Goal: Task Accomplishment & Management: Use online tool/utility

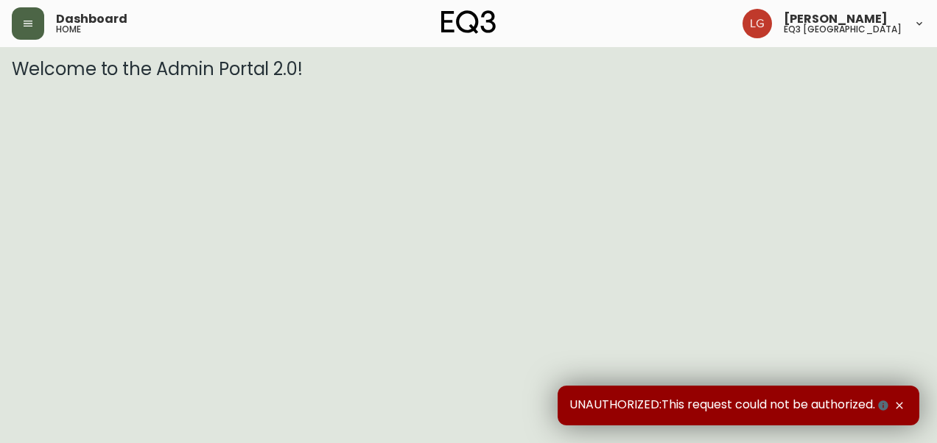
click at [18, 21] on button "button" at bounding box center [28, 23] width 32 height 32
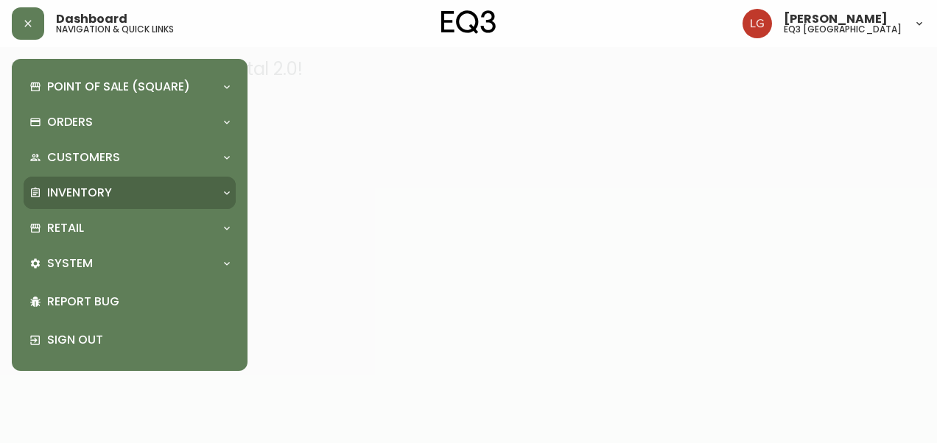
click at [81, 198] on p "Inventory" at bounding box center [79, 193] width 65 height 16
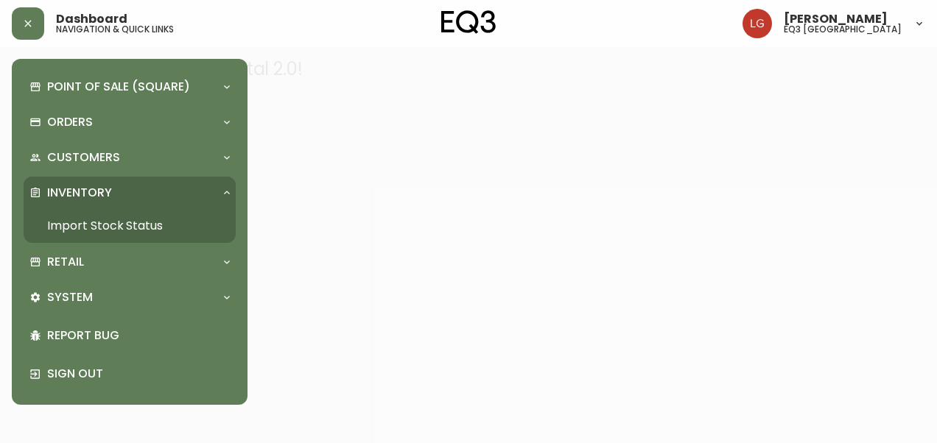
click at [87, 228] on link "Import Stock Status" at bounding box center [130, 226] width 212 height 34
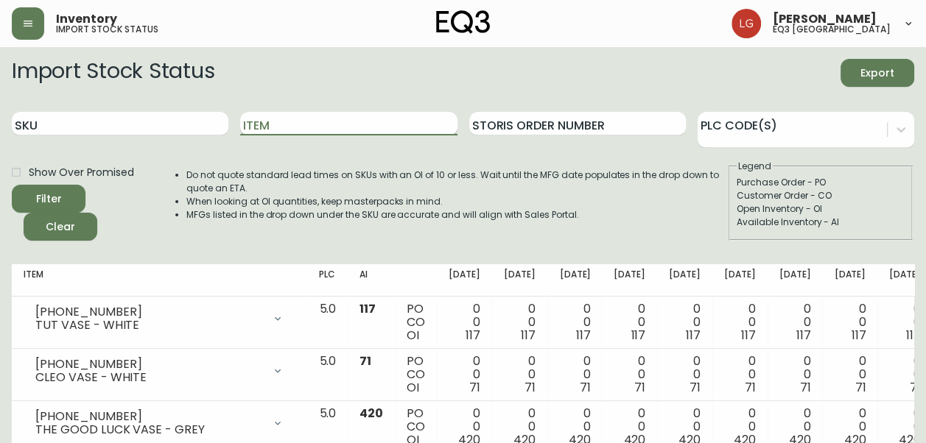
click at [306, 127] on input "Item" at bounding box center [348, 124] width 217 height 24
type input "rug"
click at [12, 185] on button "Filter" at bounding box center [49, 199] width 74 height 28
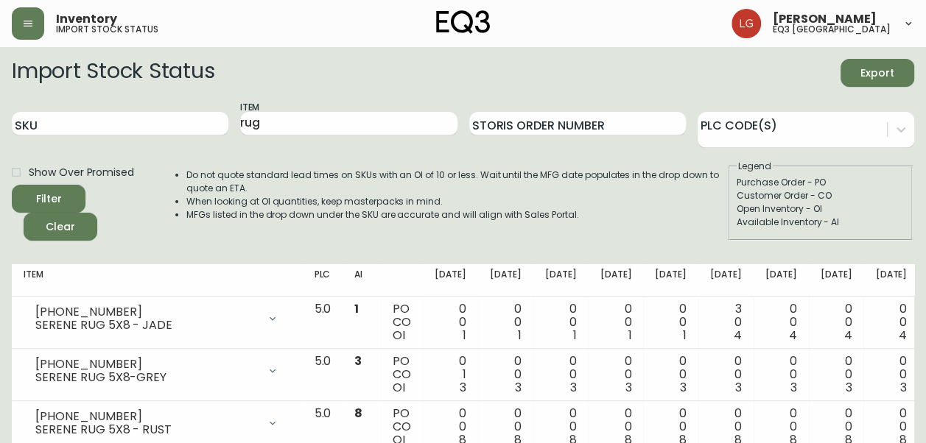
click at [755, 109] on div "PLC Code(s)" at bounding box center [806, 124] width 217 height 48
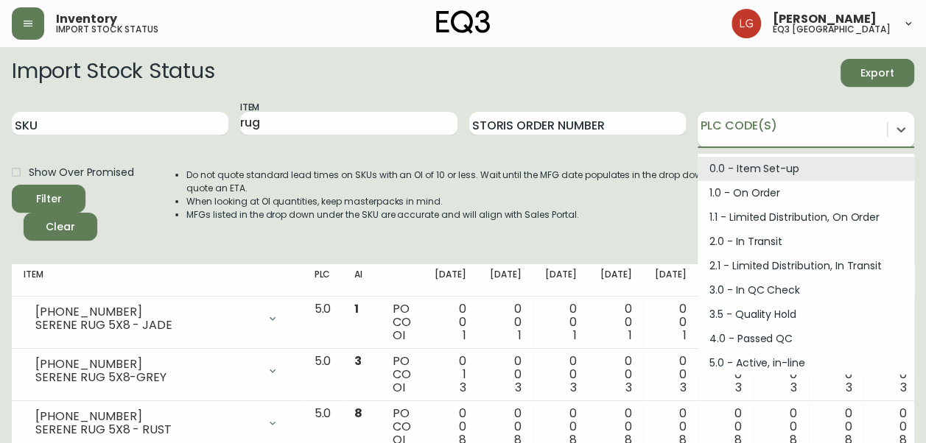
click at [753, 122] on div at bounding box center [792, 127] width 189 height 22
